Goal: Transaction & Acquisition: Book appointment/travel/reservation

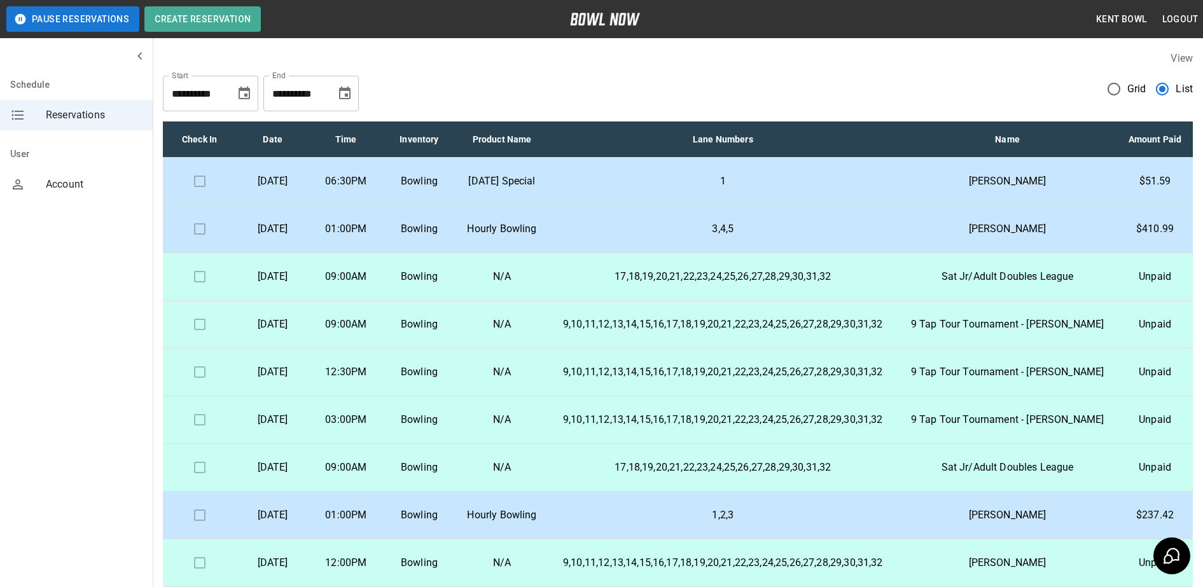
click at [372, 189] on p "06:30PM" at bounding box center [345, 181] width 53 height 15
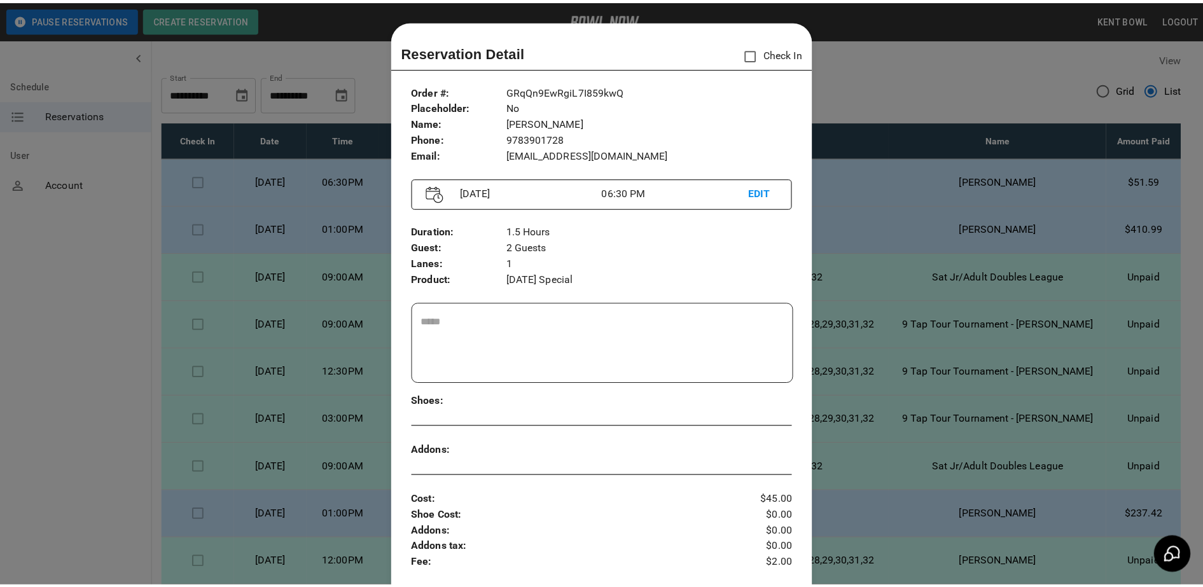
scroll to position [20, 0]
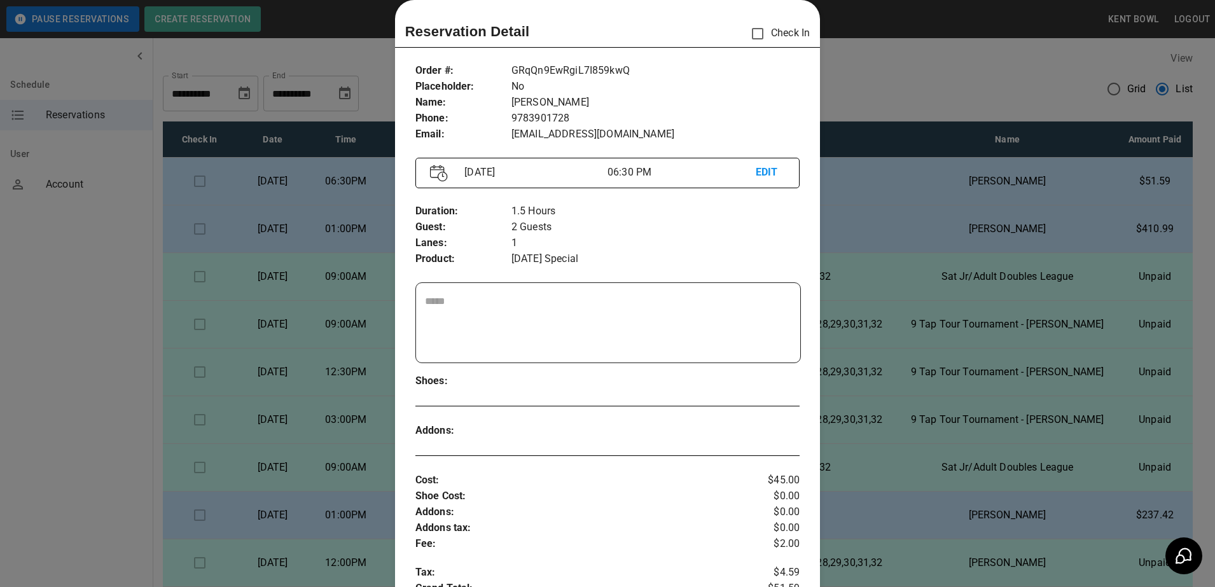
click at [46, 272] on div at bounding box center [607, 293] width 1215 height 587
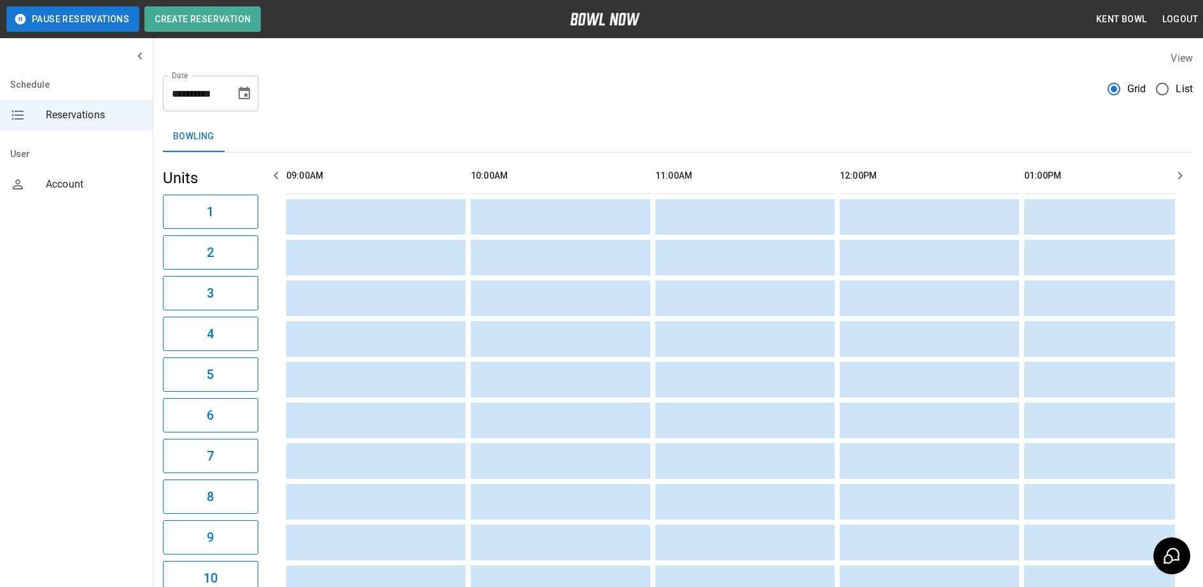
scroll to position [0, 1476]
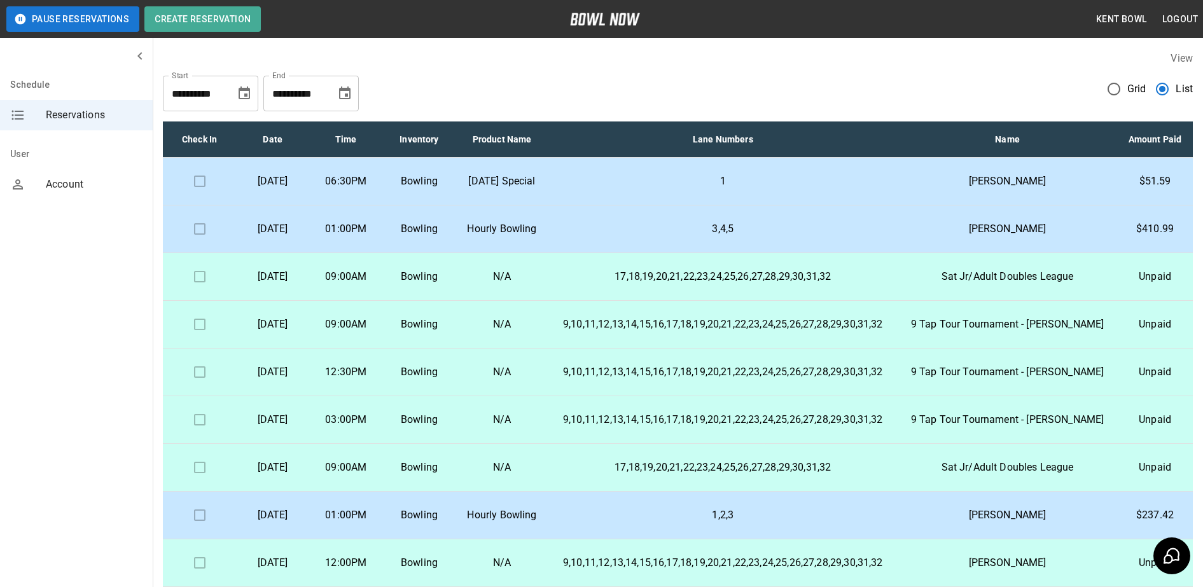
click at [538, 189] on p "[DATE] Special" at bounding box center [502, 181] width 72 height 15
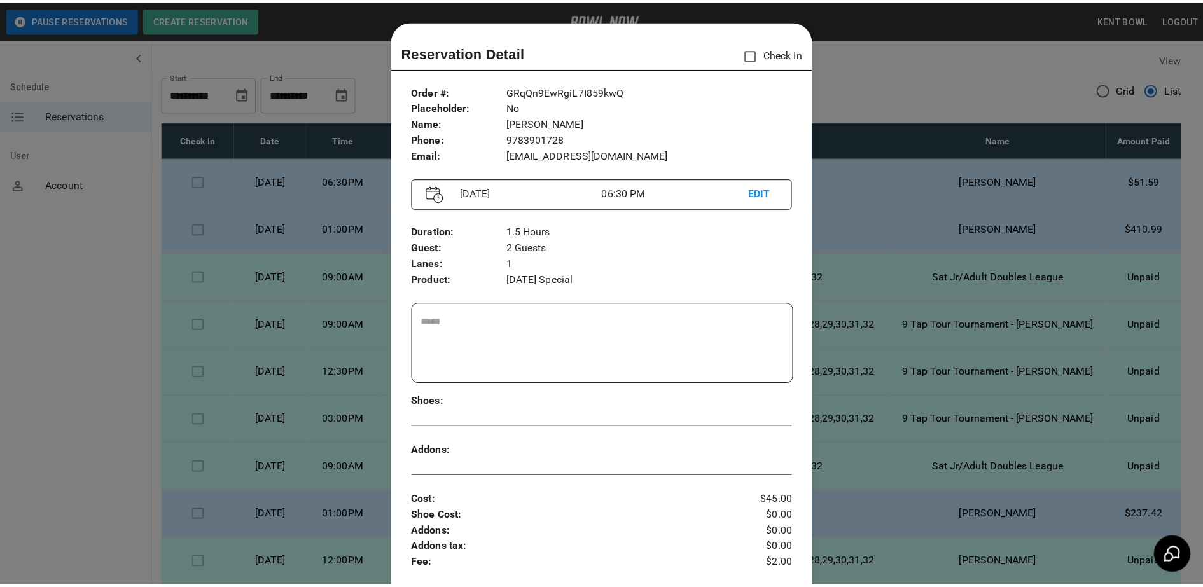
scroll to position [20, 0]
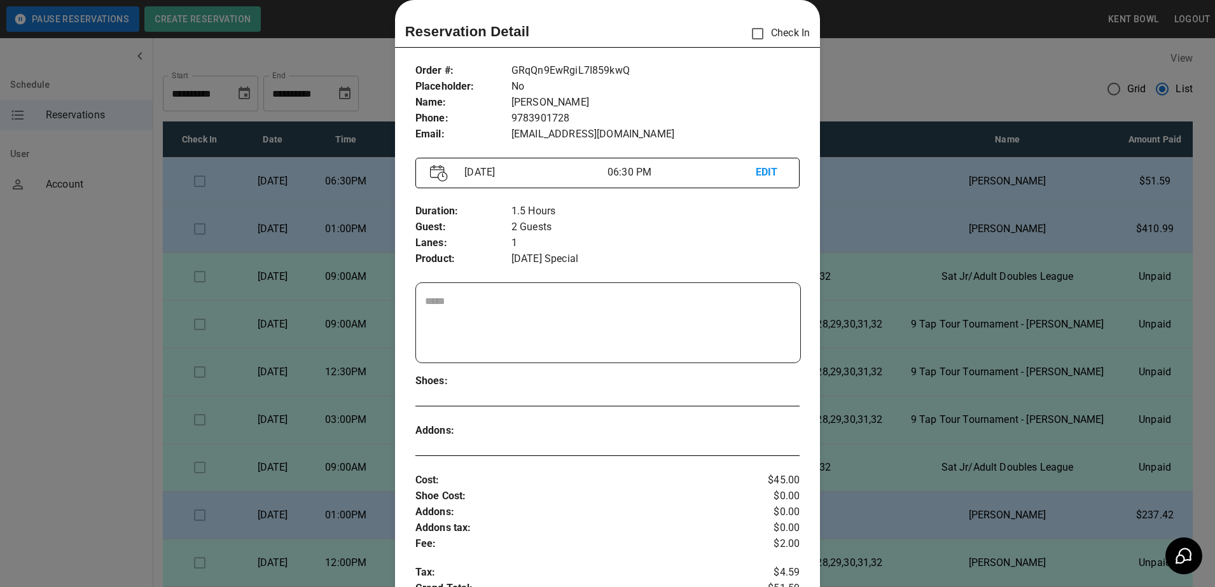
click at [64, 304] on div at bounding box center [607, 293] width 1215 height 587
